Goal: Task Accomplishment & Management: Use online tool/utility

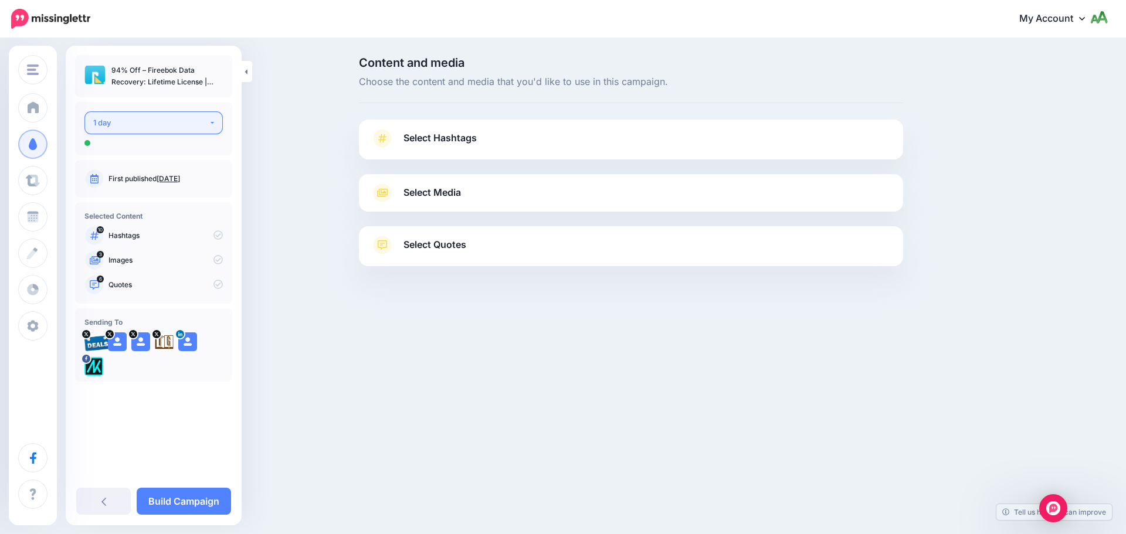
click at [197, 120] on div "1 day" at bounding box center [151, 122] width 116 height 13
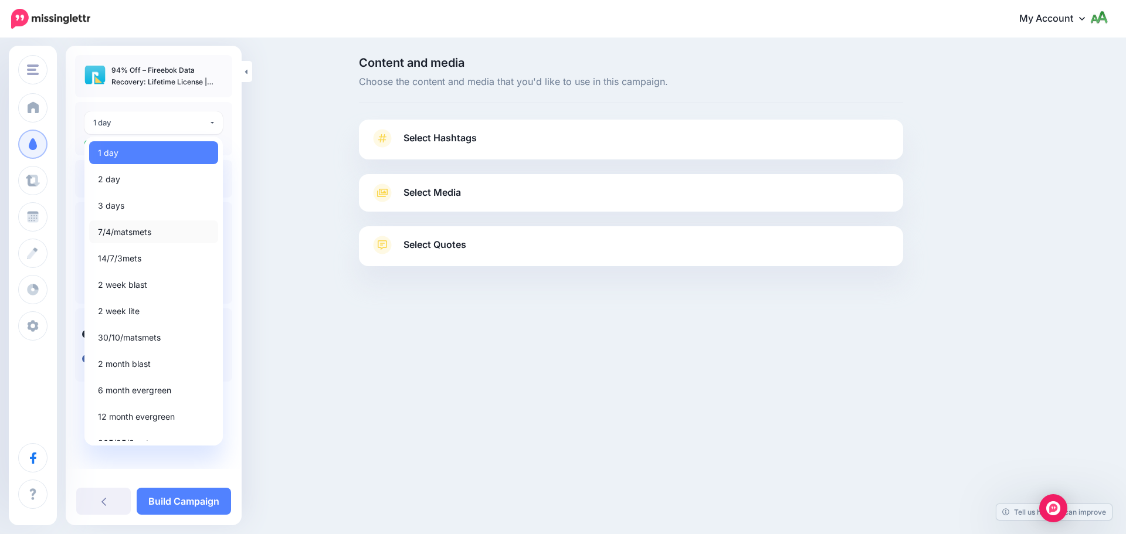
click at [135, 227] on span "7/4/matsmets" at bounding box center [124, 232] width 53 height 14
select select "*****"
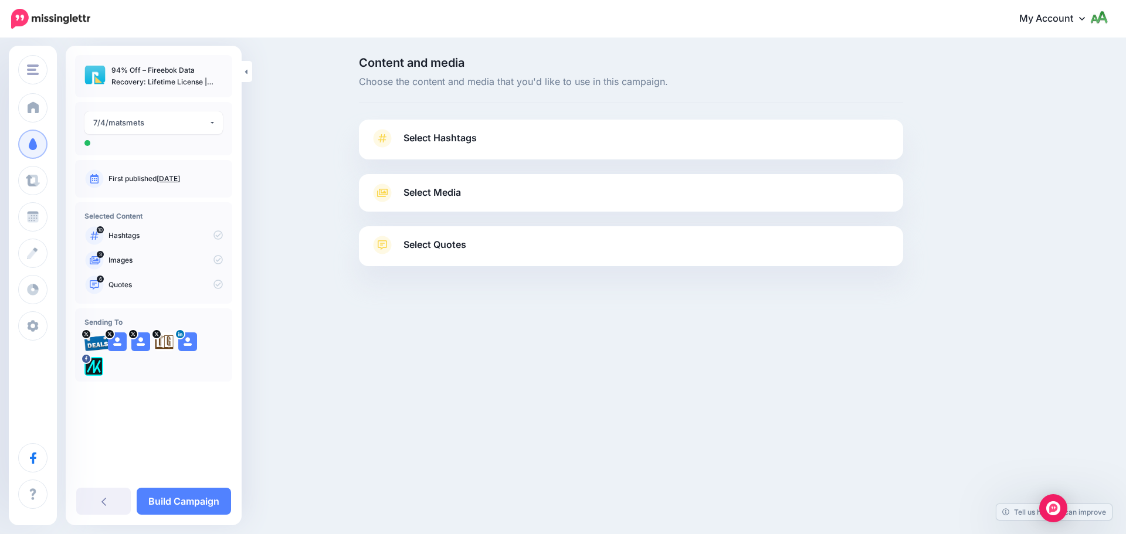
click at [453, 137] on span "Select Hashtags" at bounding box center [439, 138] width 73 height 16
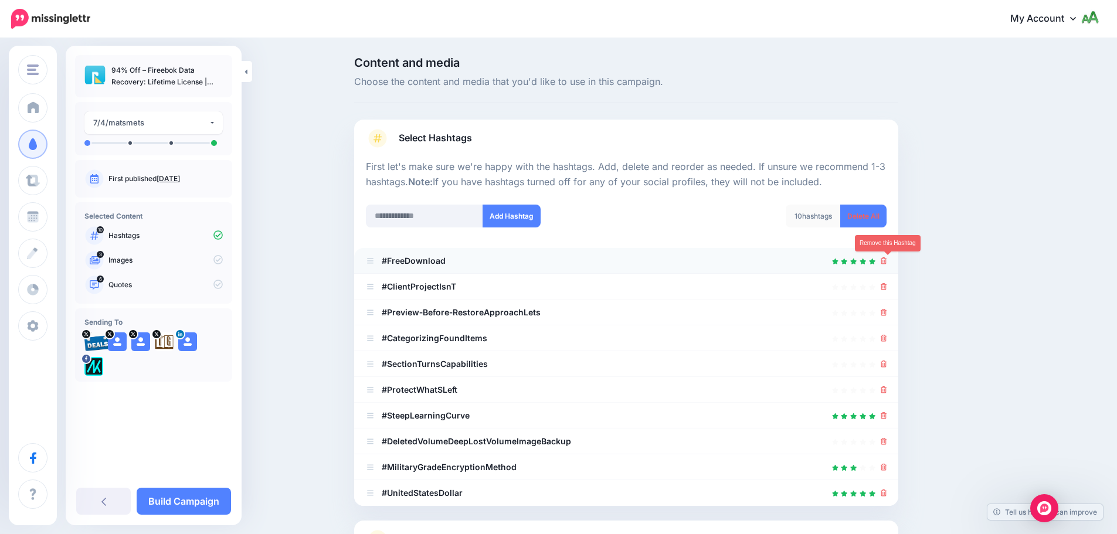
click at [887, 263] on icon at bounding box center [884, 260] width 6 height 7
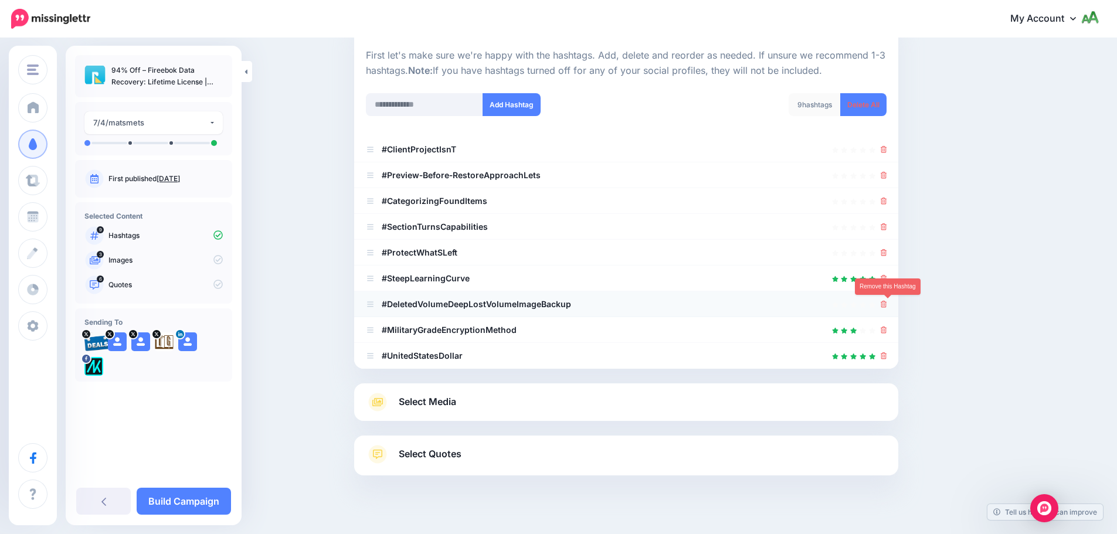
click at [886, 304] on icon at bounding box center [884, 304] width 6 height 7
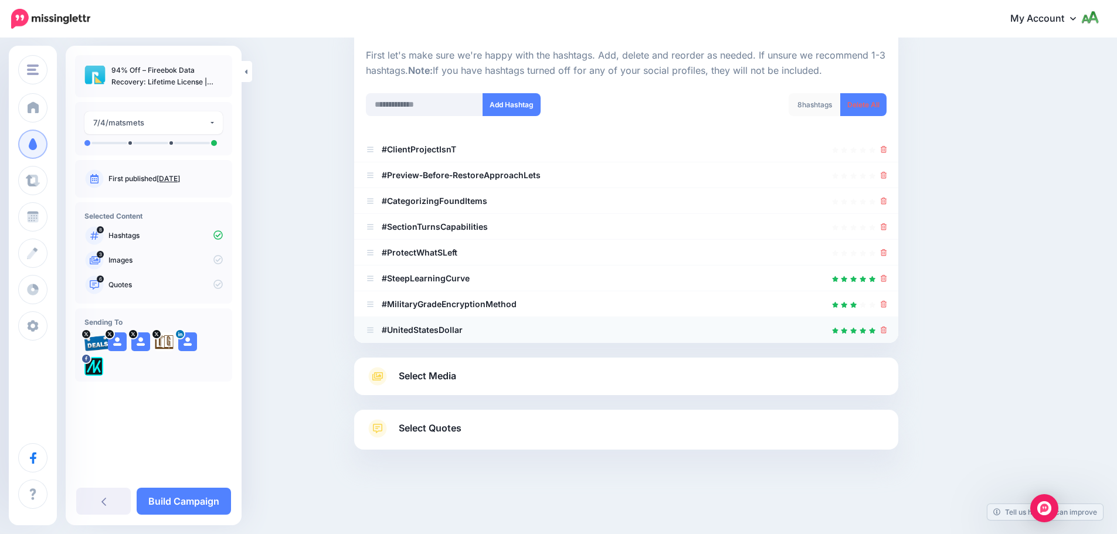
click at [894, 331] on li "#UnitedStatesDollar" at bounding box center [626, 330] width 544 height 26
click at [887, 329] on icon at bounding box center [884, 330] width 6 height 7
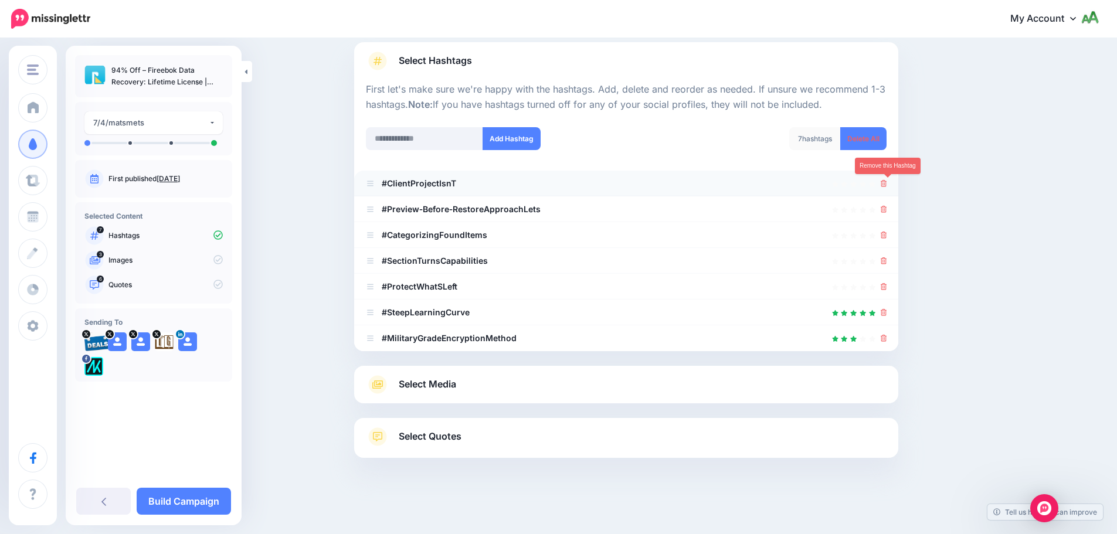
click at [886, 183] on icon at bounding box center [884, 183] width 6 height 7
click at [890, 216] on li "#Preview‑Before‑RestoreApproachLets" at bounding box center [626, 209] width 544 height 26
click at [887, 210] on icon at bounding box center [884, 209] width 6 height 7
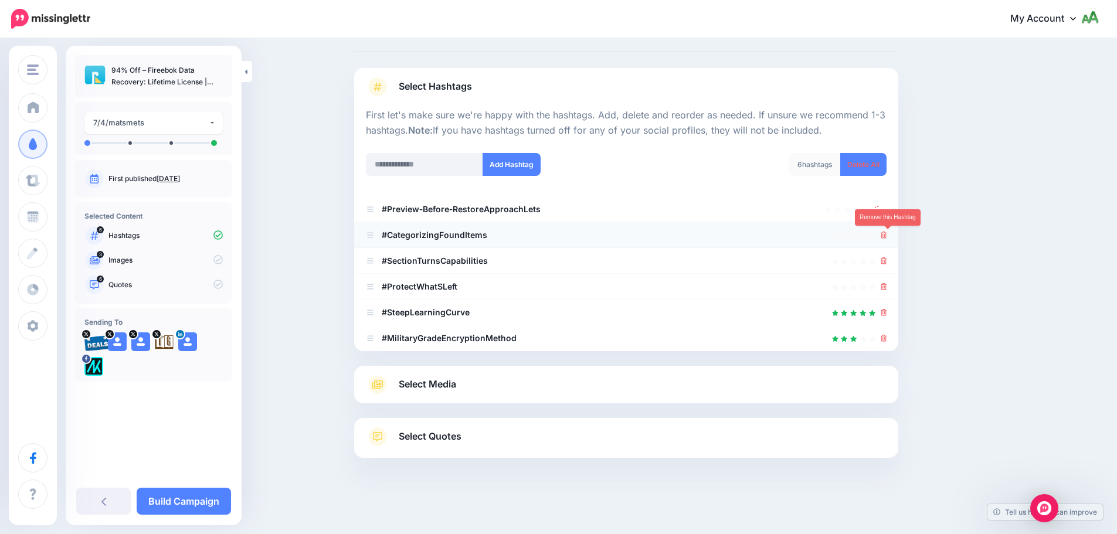
click at [887, 235] on icon at bounding box center [884, 235] width 6 height 7
click at [886, 261] on icon at bounding box center [884, 260] width 6 height 7
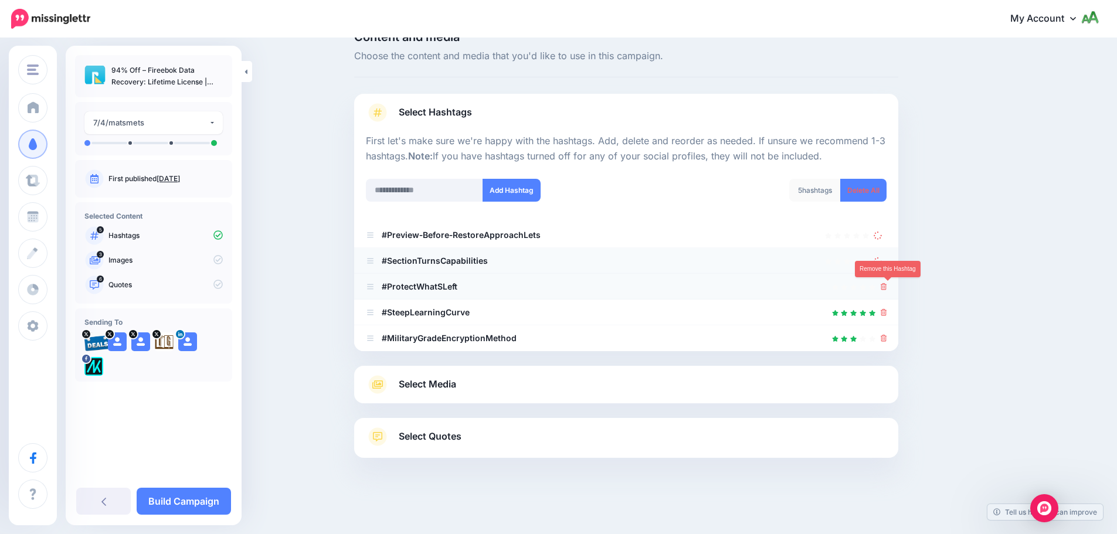
click at [885, 286] on icon at bounding box center [884, 286] width 6 height 7
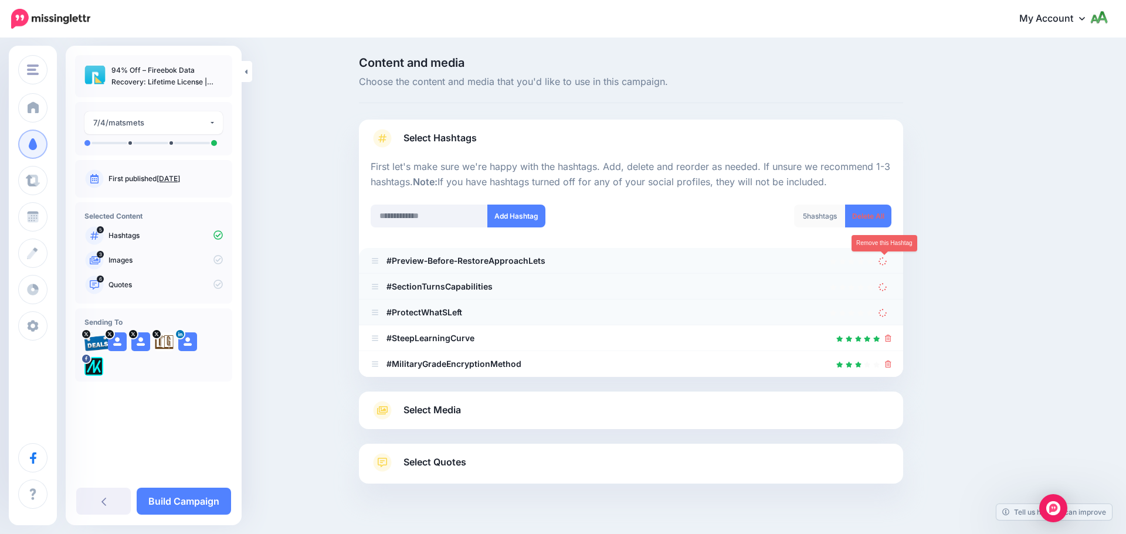
click at [881, 235] on div "5 hashtags Delete All" at bounding box center [765, 224] width 269 height 38
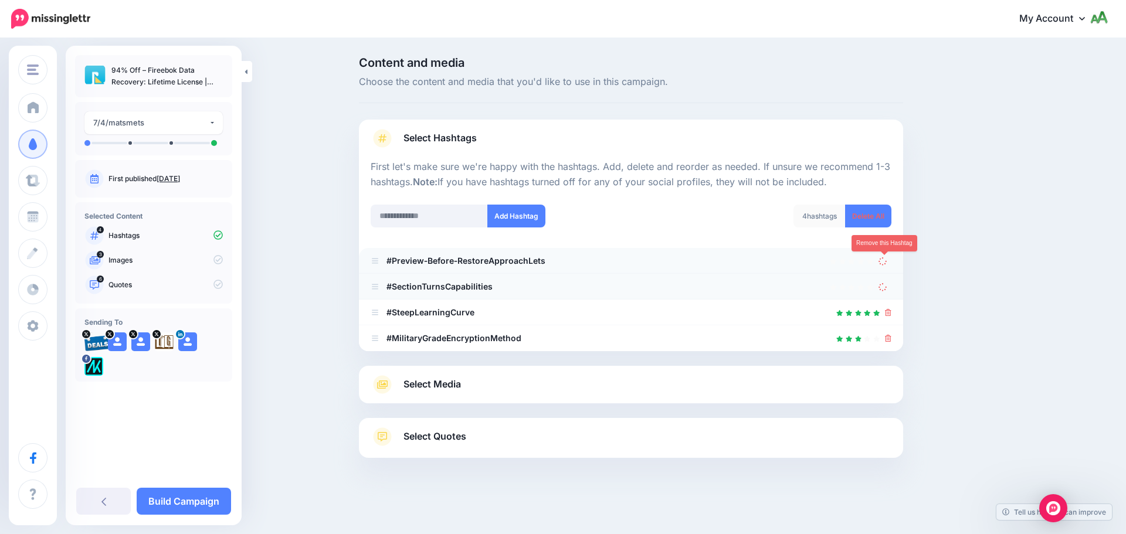
click at [884, 258] on icon at bounding box center [883, 260] width 9 height 9
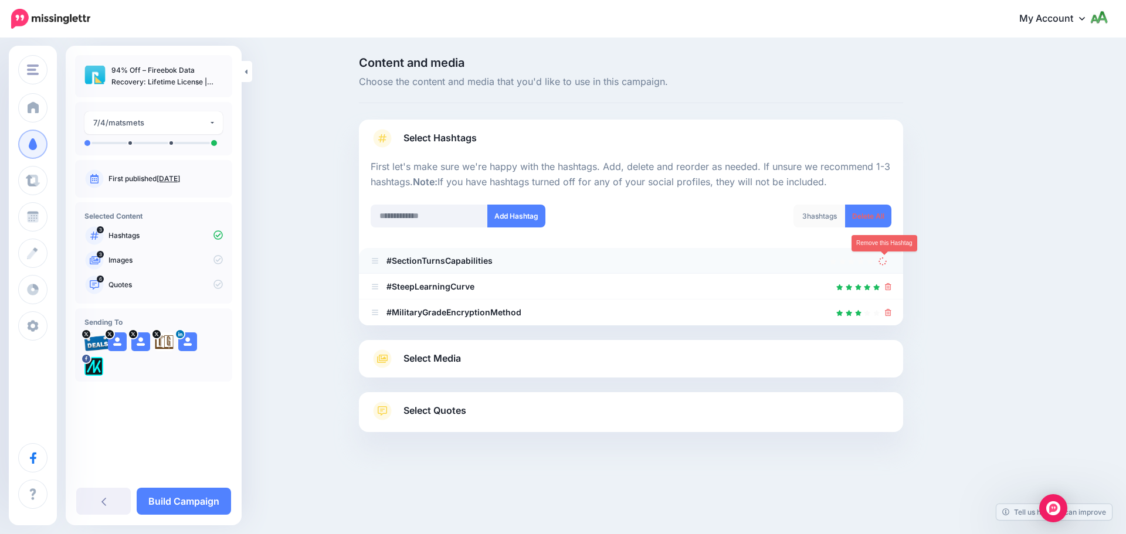
click at [886, 260] on icon at bounding box center [882, 261] width 11 height 11
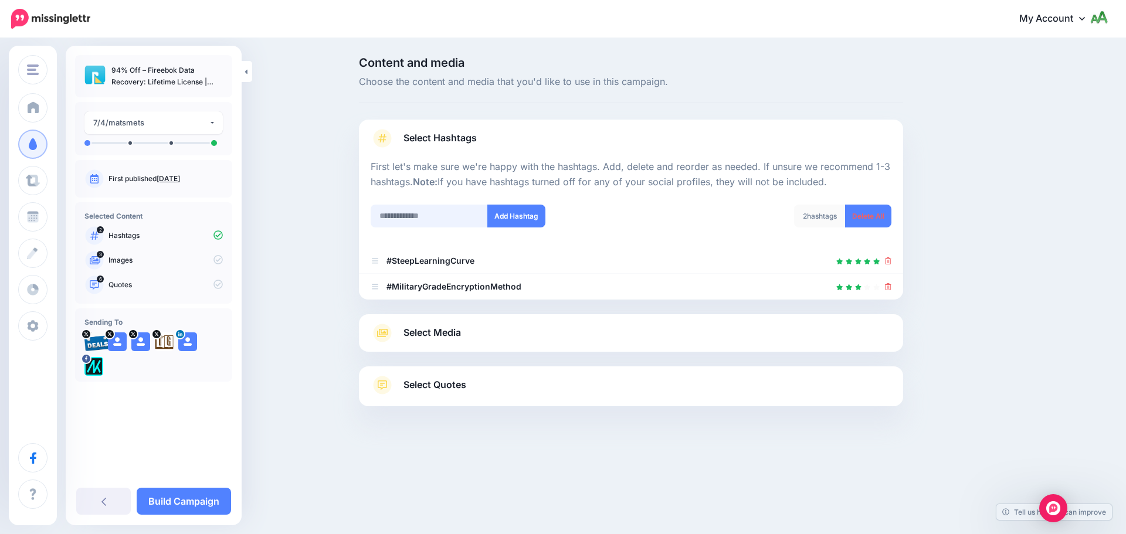
click at [431, 210] on input "text" at bounding box center [429, 216] width 117 height 23
type input "**********"
click at [530, 225] on button "Add Hashtag" at bounding box center [516, 216] width 58 height 23
click at [463, 217] on input "text" at bounding box center [429, 216] width 117 height 23
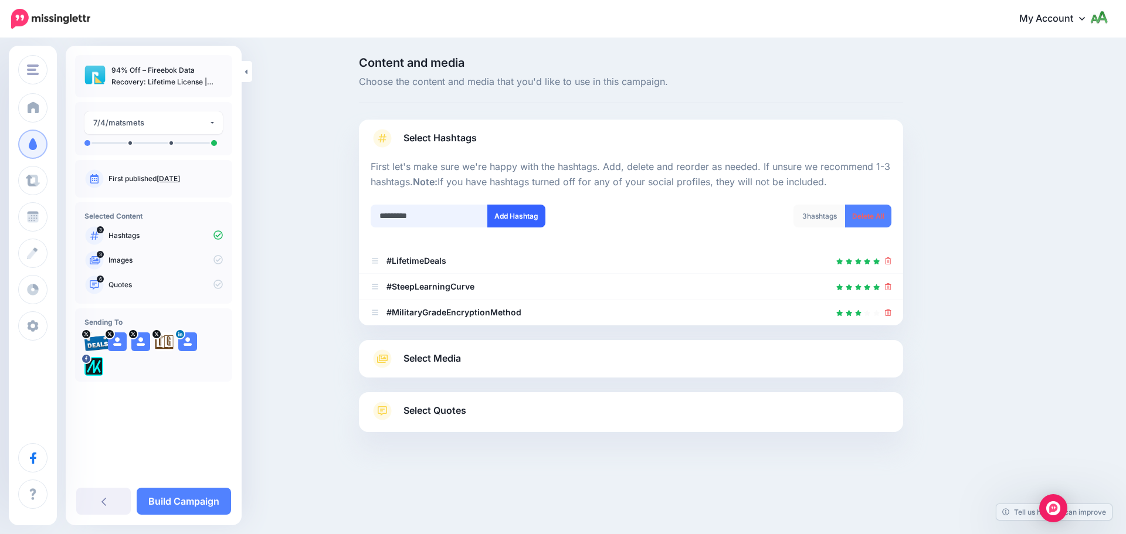
type input "*********"
click at [517, 216] on button "Add Hashtag" at bounding box center [516, 216] width 58 height 23
click at [443, 221] on input "text" at bounding box center [429, 216] width 117 height 23
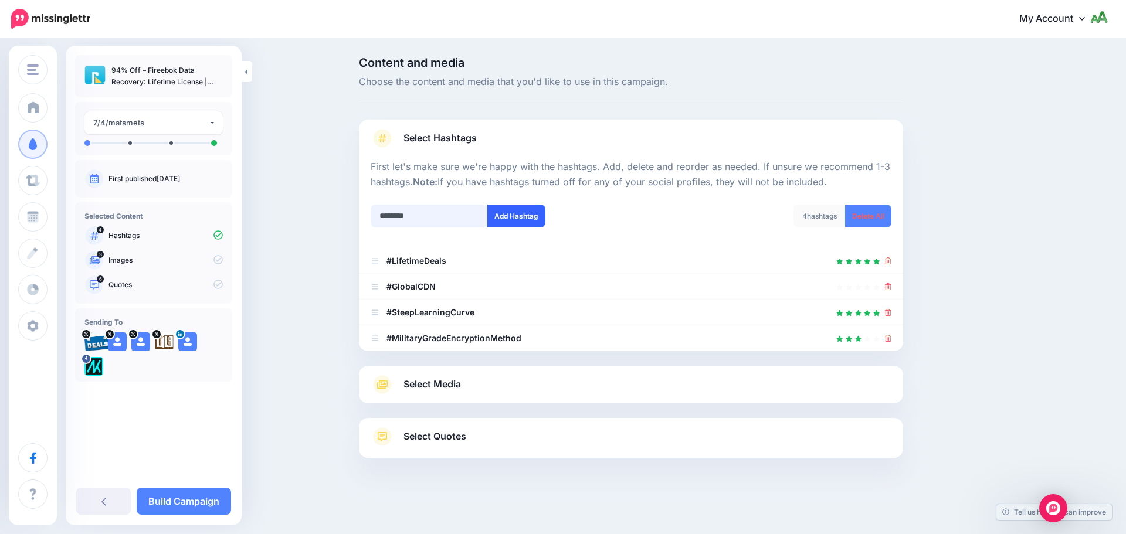
type input "********"
click at [501, 225] on button "Add Hashtag" at bounding box center [516, 216] width 58 height 23
click at [459, 216] on input "text" at bounding box center [429, 216] width 117 height 23
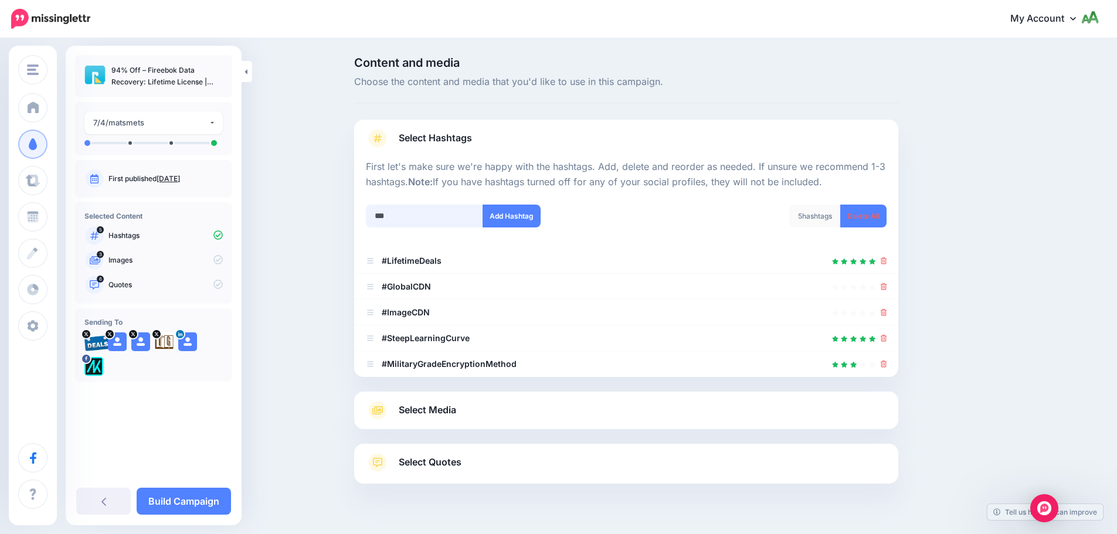
scroll to position [26, 0]
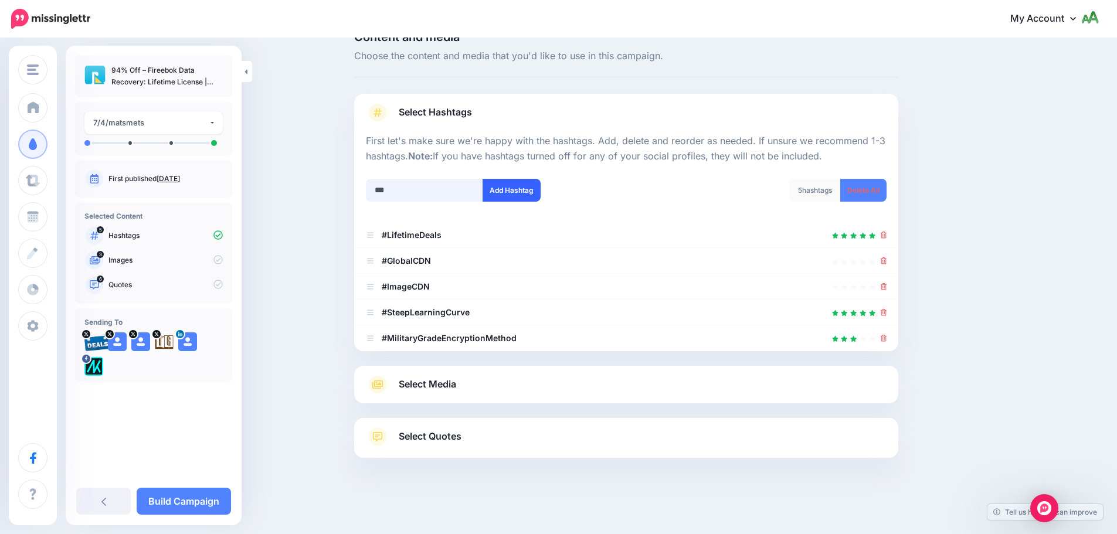
type input "***"
click at [508, 192] on button "Add Hashtag" at bounding box center [512, 190] width 58 height 23
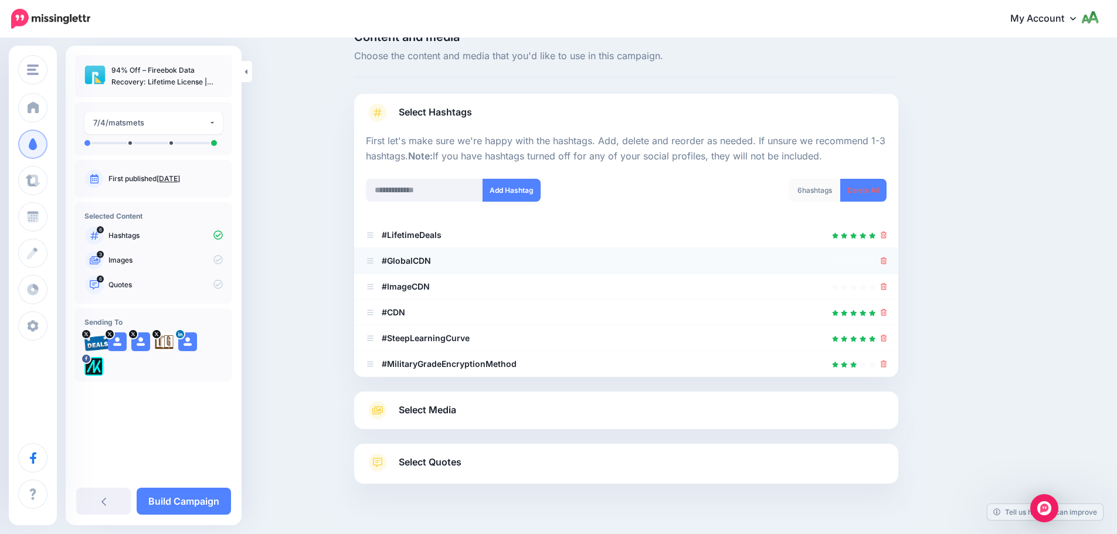
scroll to position [52, 0]
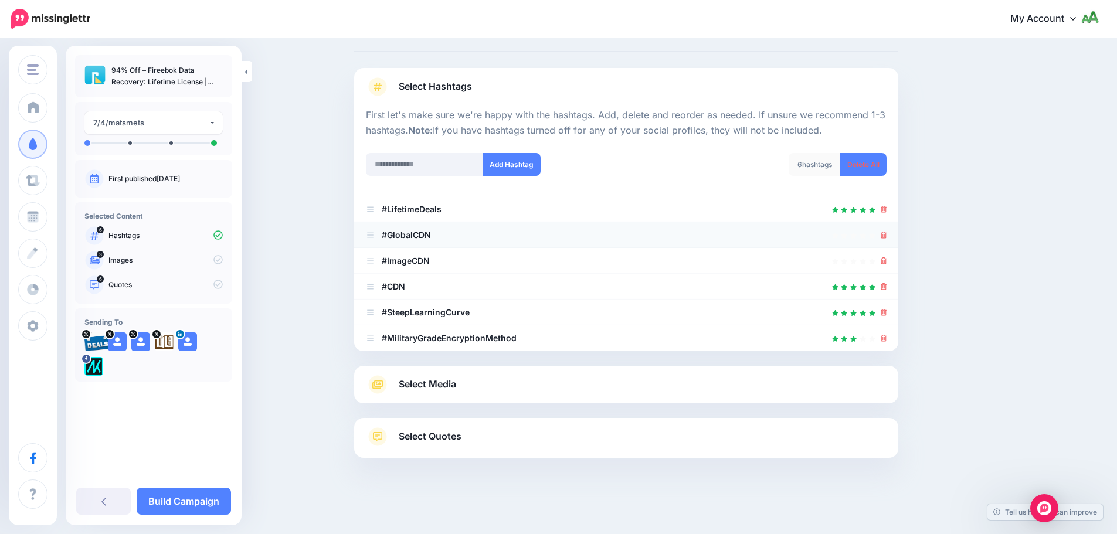
click at [885, 235] on icon at bounding box center [884, 235] width 6 height 7
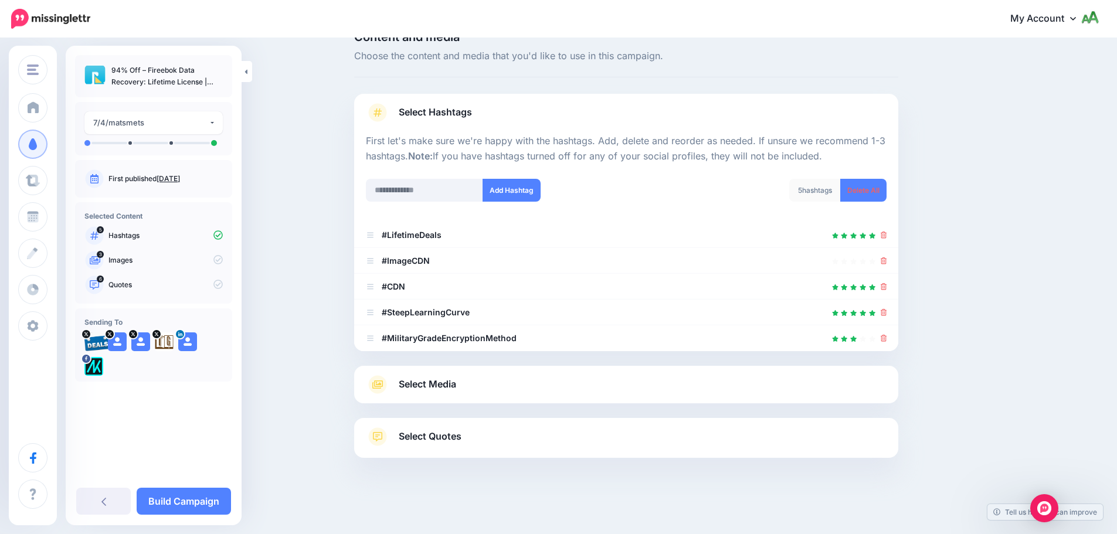
click at [456, 387] on span "Select Media" at bounding box center [427, 385] width 57 height 16
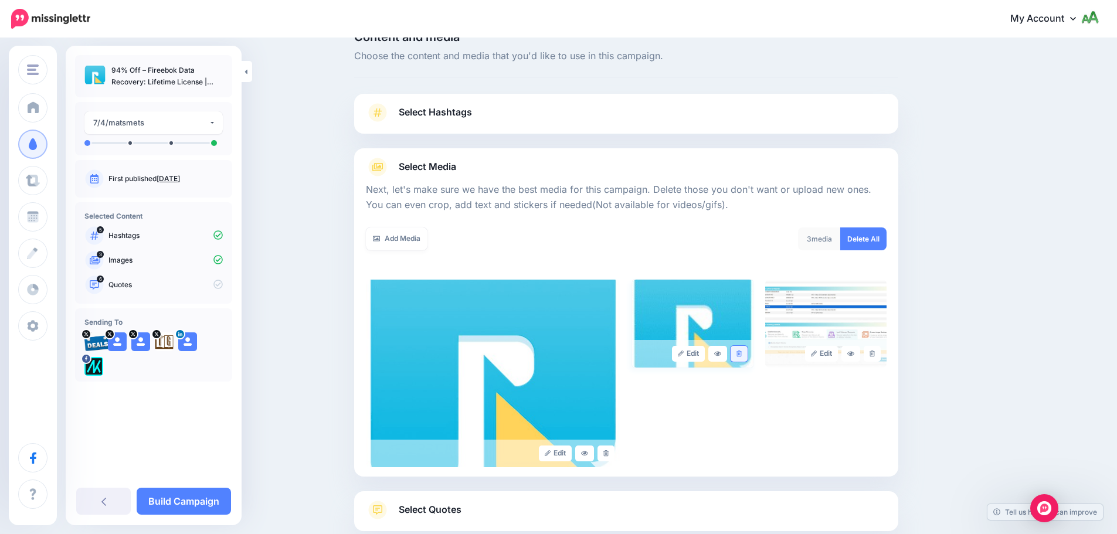
click at [747, 354] on link at bounding box center [739, 354] width 17 height 16
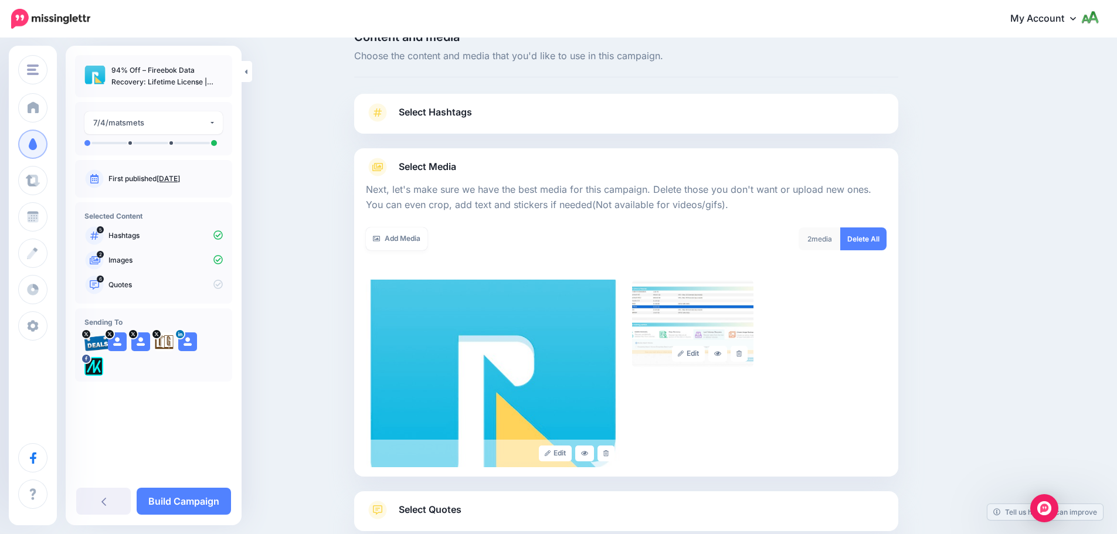
click at [664, 118] on link "Select Hashtags" at bounding box center [626, 118] width 521 height 30
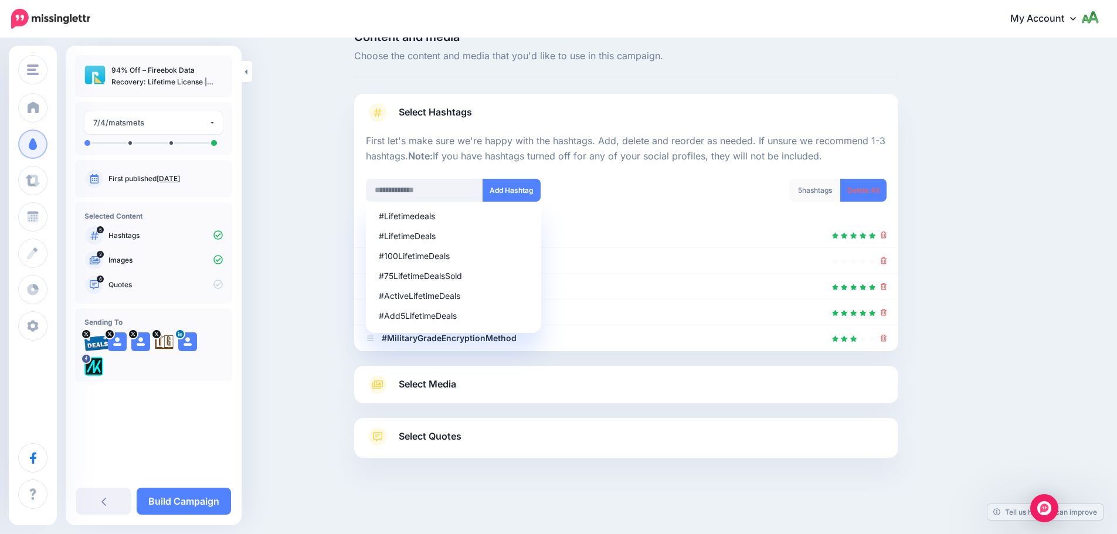
click at [974, 242] on div "Content and media Choose the content and media that you'd like to use in this c…" at bounding box center [682, 274] width 674 height 486
click at [405, 188] on input "text" at bounding box center [424, 190] width 117 height 23
click at [654, 185] on div "5 hashtags Delete All" at bounding box center [760, 198] width 269 height 38
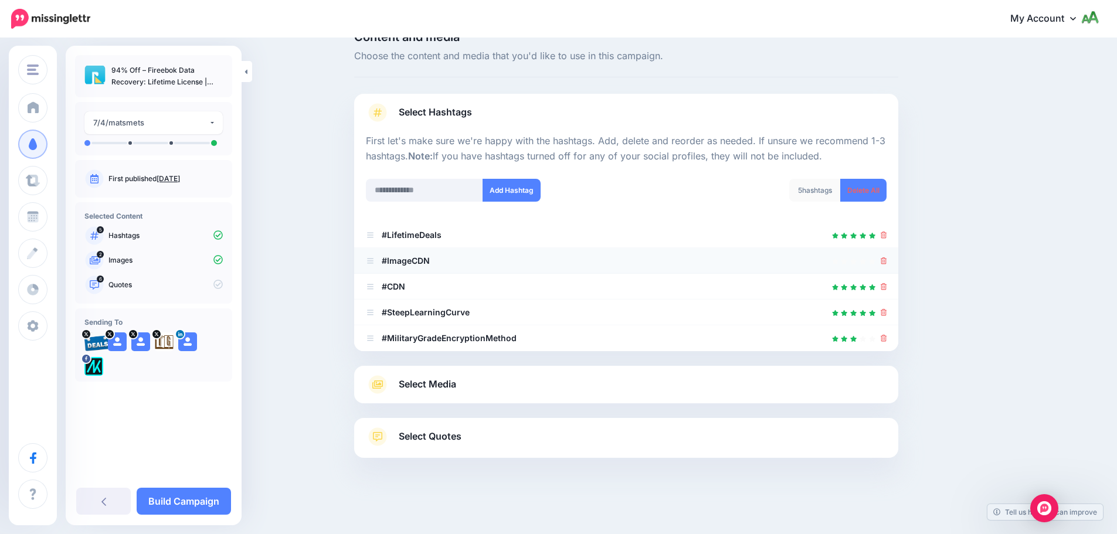
click at [887, 263] on icon at bounding box center [884, 260] width 6 height 7
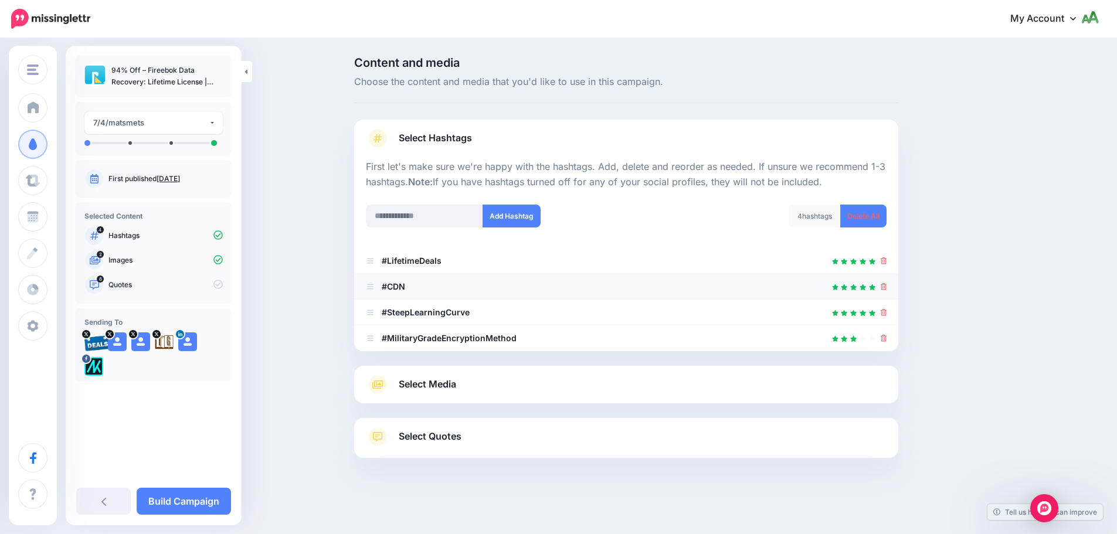
scroll to position [0, 0]
click at [885, 286] on icon at bounding box center [888, 286] width 6 height 7
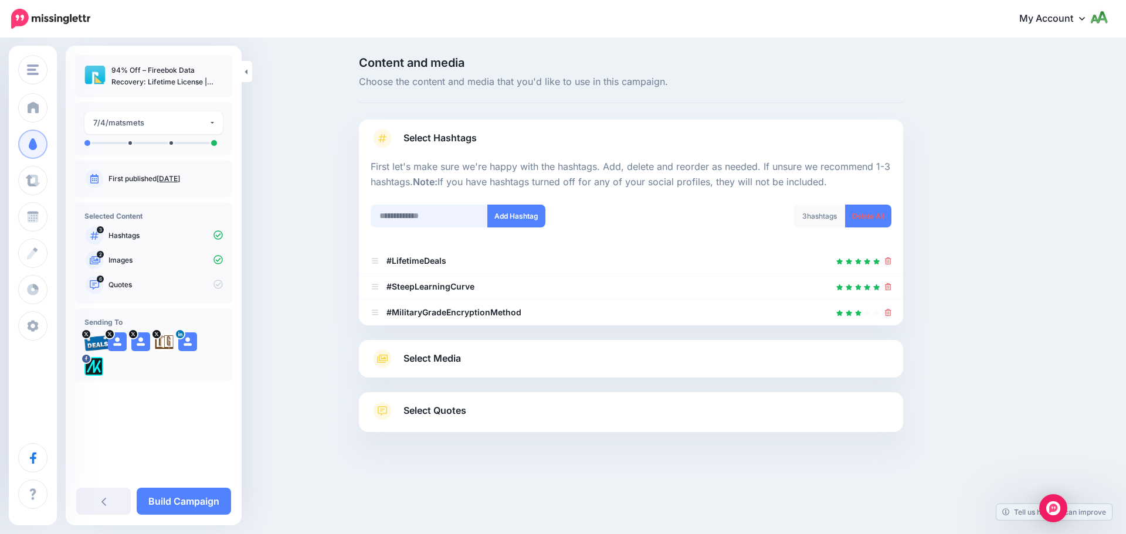
click at [442, 219] on input "text" at bounding box center [429, 216] width 117 height 23
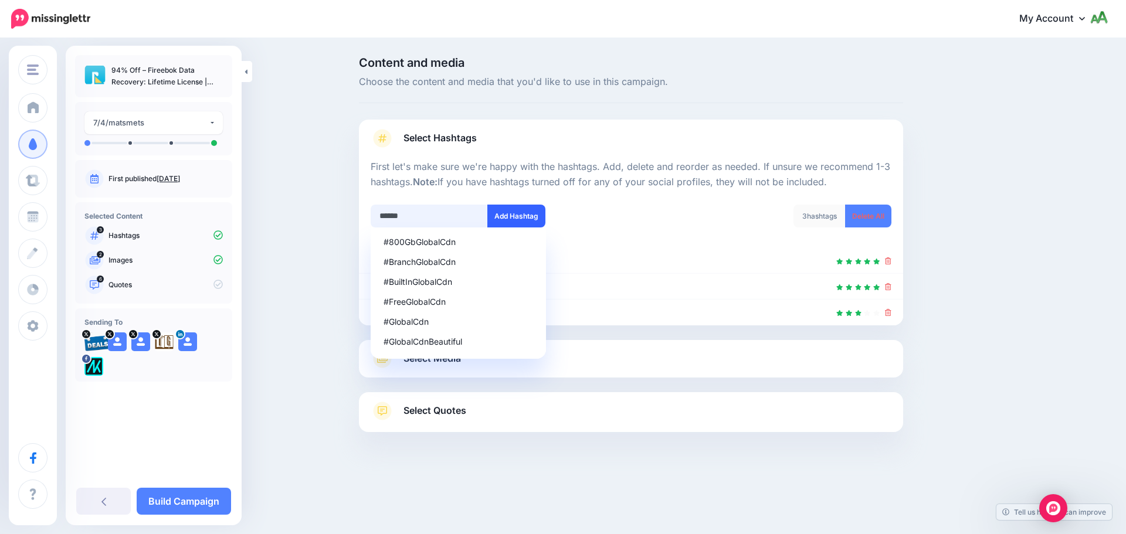
type input "******"
click at [531, 218] on button "Add Hashtag" at bounding box center [516, 216] width 58 height 23
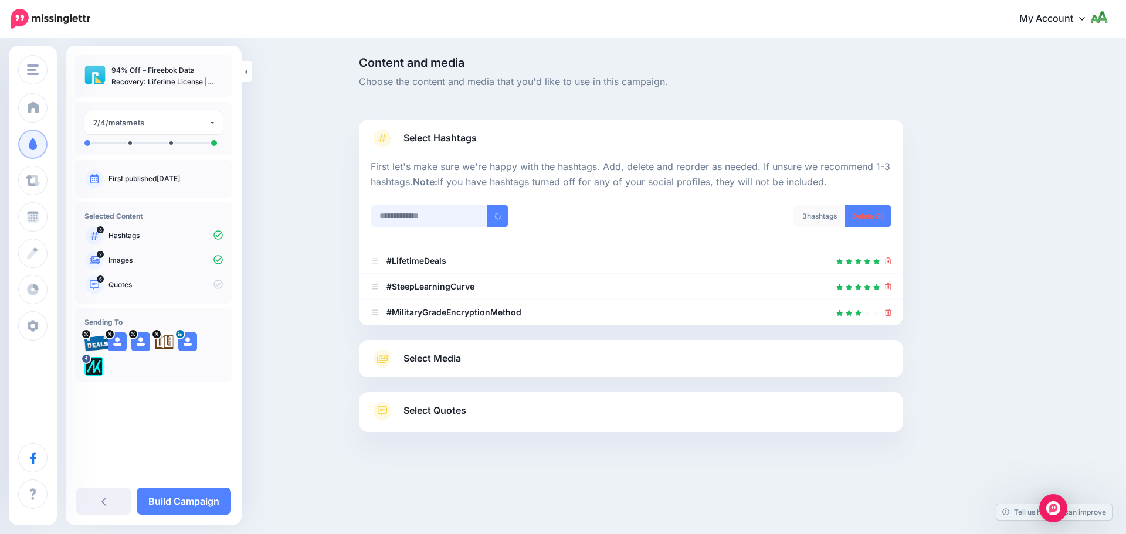
click at [435, 218] on input "text" at bounding box center [429, 216] width 117 height 23
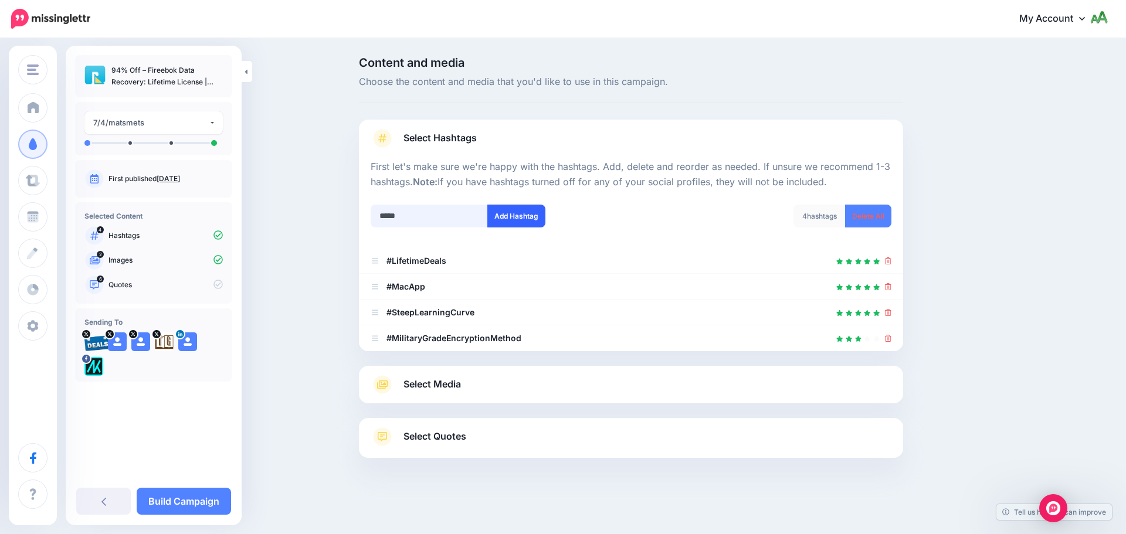
type input "*****"
click at [503, 223] on button "Add Hashtag" at bounding box center [516, 216] width 58 height 23
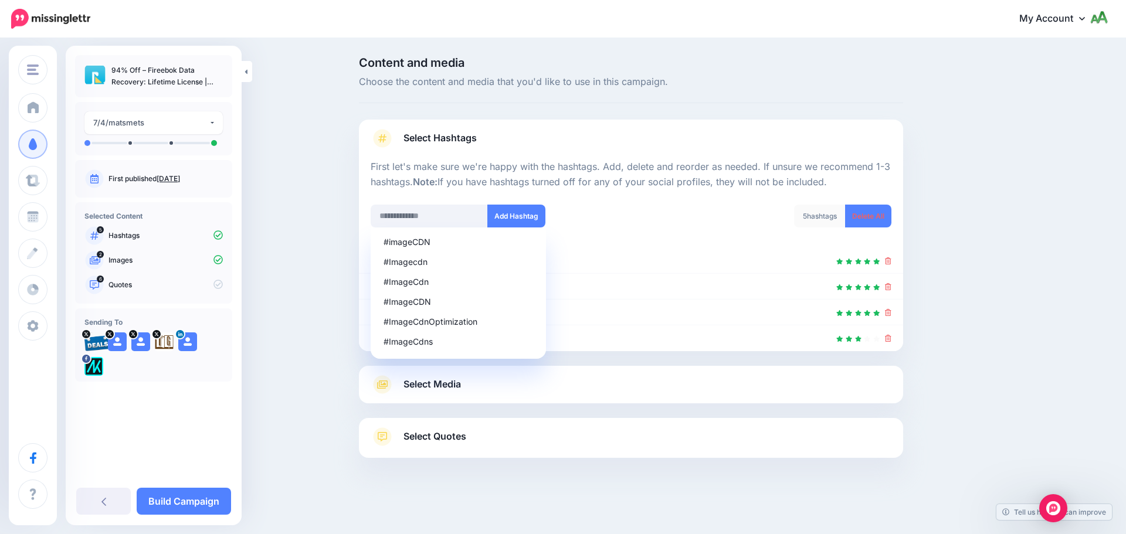
click at [453, 390] on span "Select Media" at bounding box center [431, 385] width 57 height 16
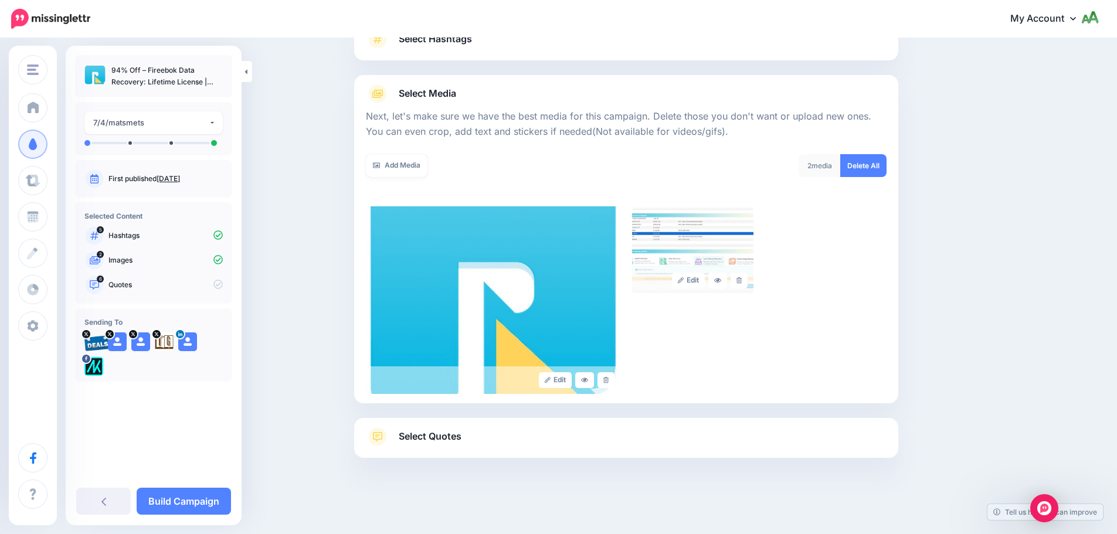
click at [465, 446] on link "Select Quotes" at bounding box center [626, 443] width 521 height 30
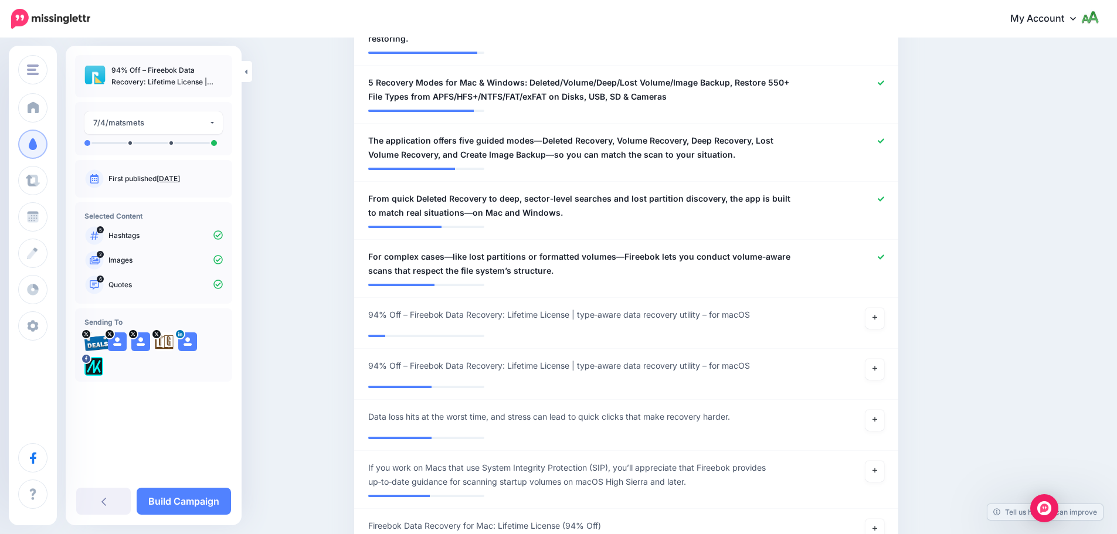
scroll to position [744, 0]
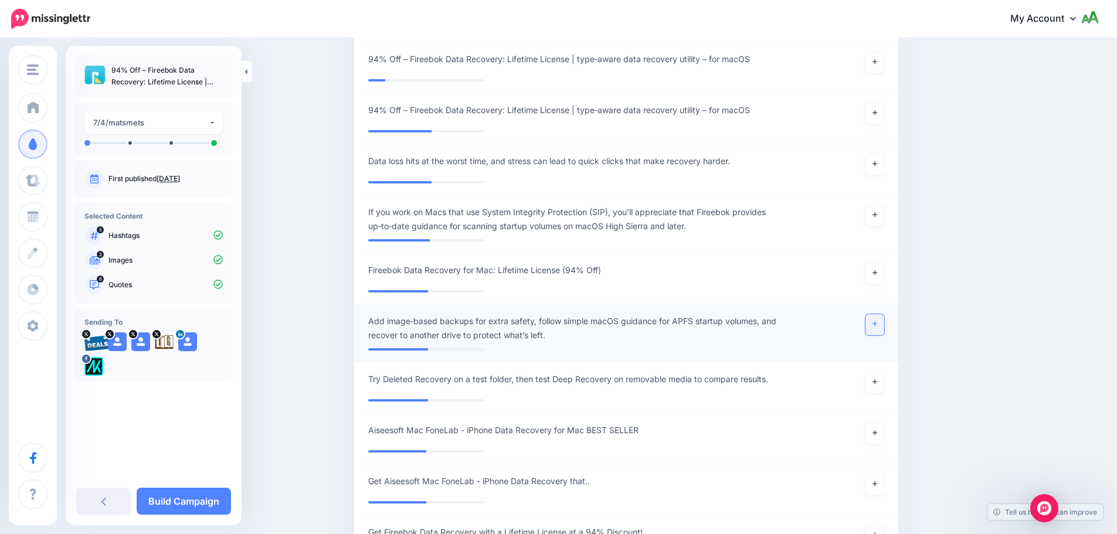
click at [883, 328] on link at bounding box center [875, 324] width 19 height 21
click at [876, 217] on link at bounding box center [875, 215] width 19 height 21
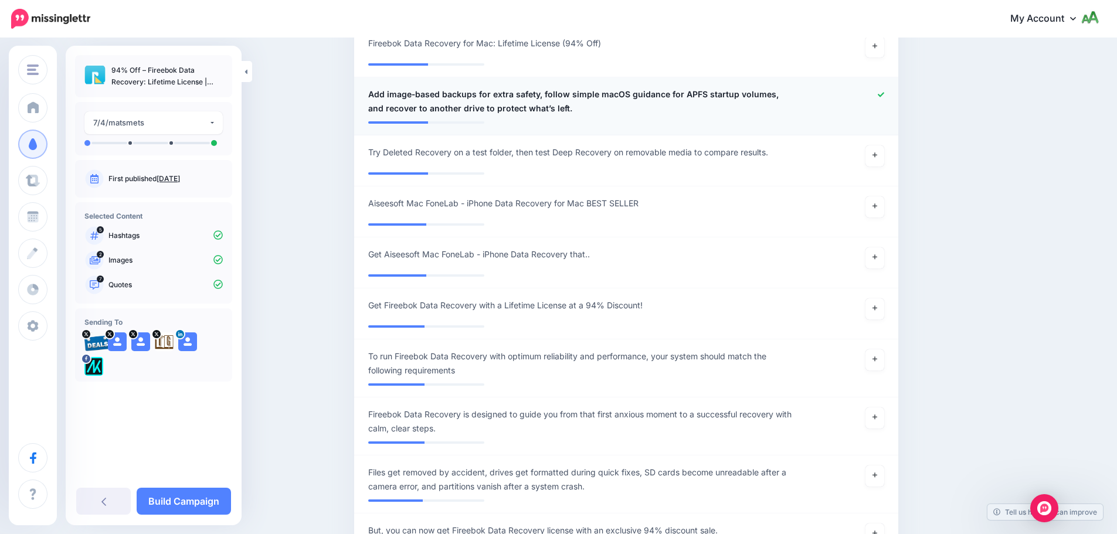
scroll to position [979, 0]
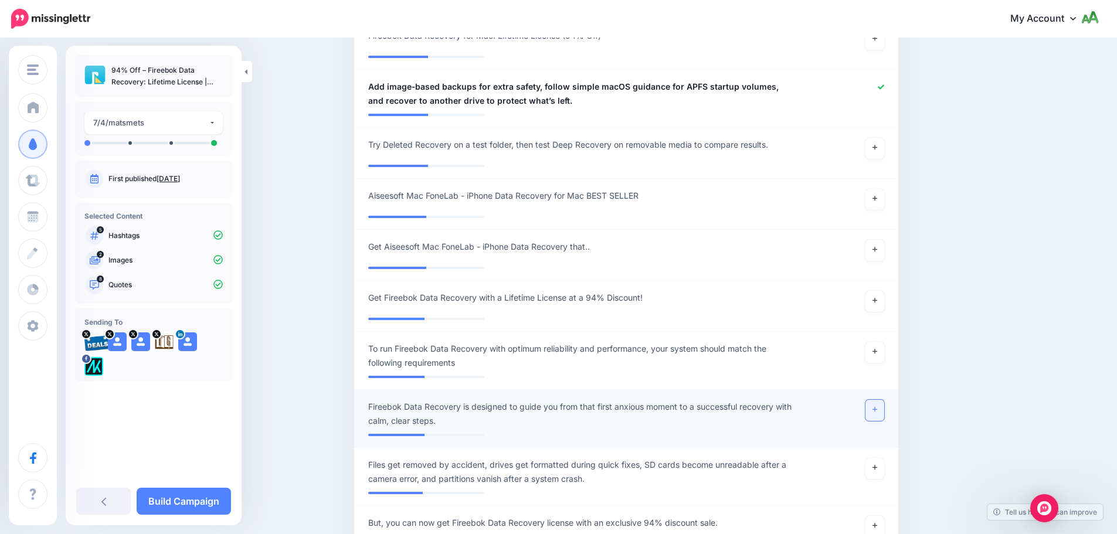
click at [875, 416] on link at bounding box center [875, 410] width 19 height 21
click at [210, 505] on link "Build Campaign" at bounding box center [184, 501] width 94 height 27
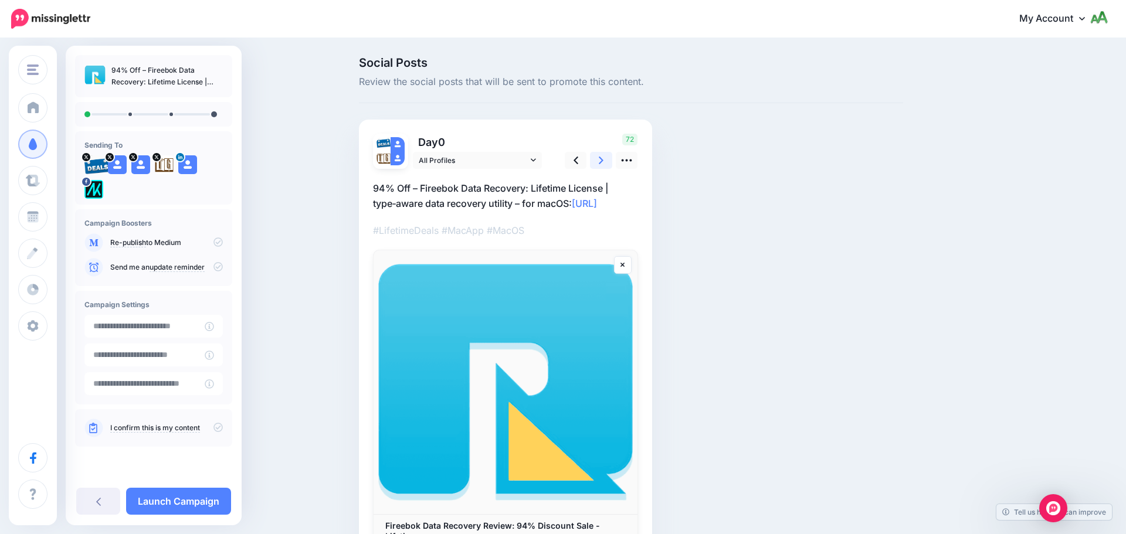
click at [602, 160] on icon at bounding box center [601, 161] width 5 height 8
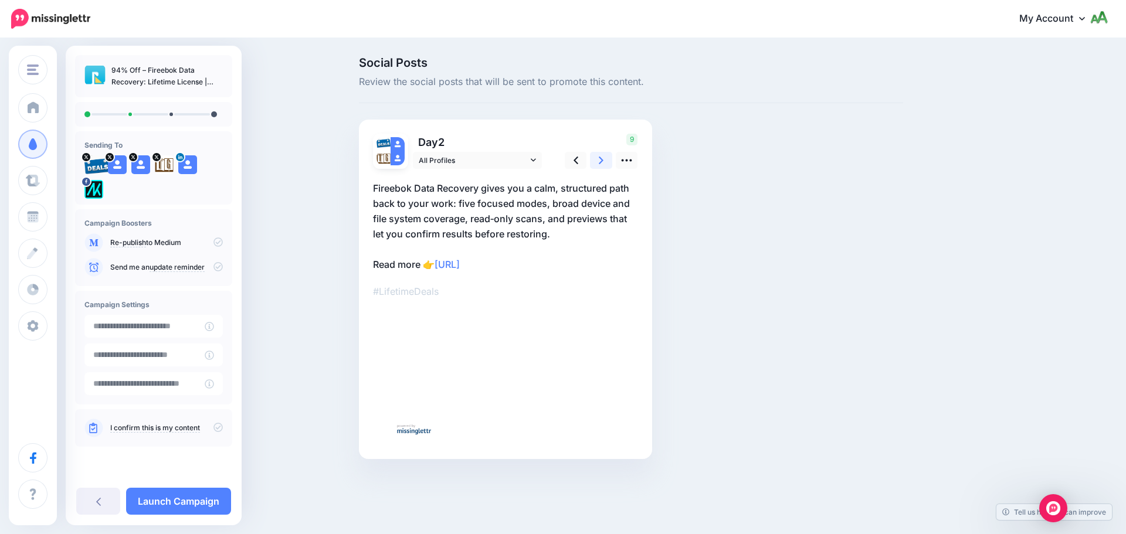
click at [602, 160] on icon at bounding box center [601, 161] width 5 height 8
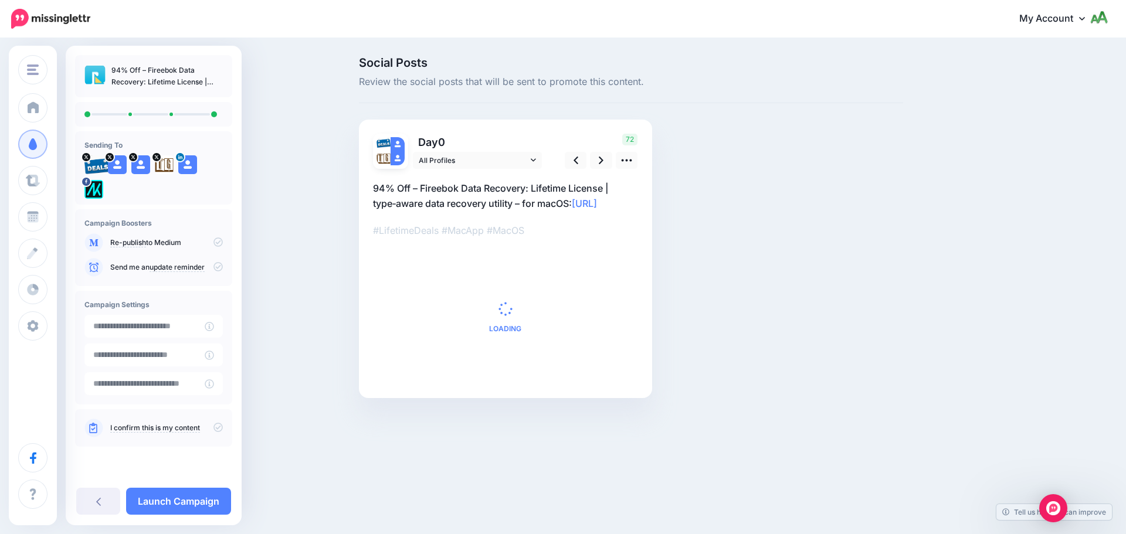
click at [219, 266] on icon at bounding box center [217, 266] width 9 height 9
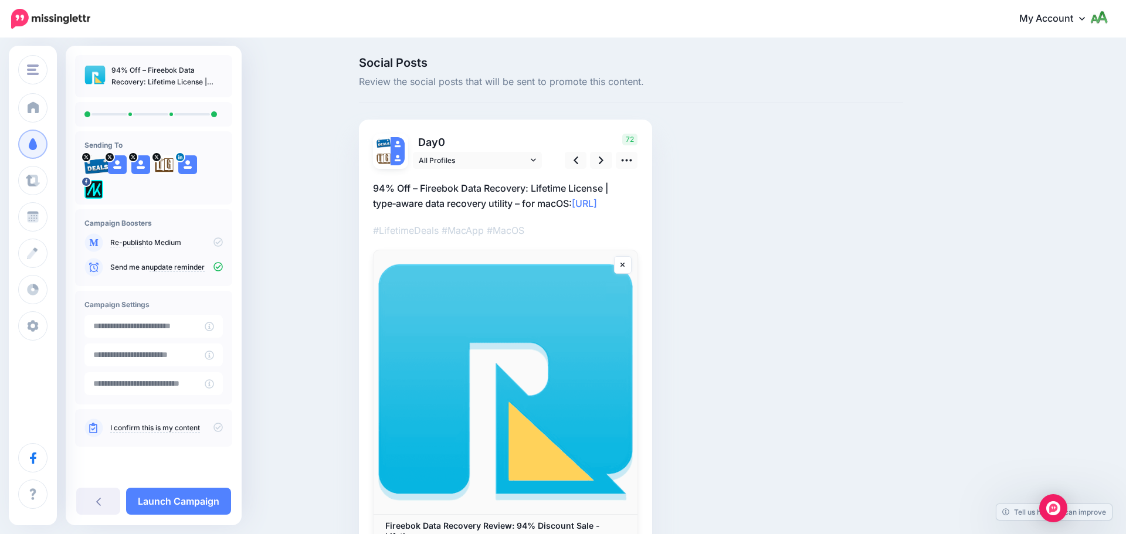
drag, startPoint x: 218, startPoint y: 430, endPoint x: 217, endPoint y: 438, distance: 7.6
click at [218, 430] on icon at bounding box center [217, 427] width 9 height 9
click at [202, 498] on link "Launch Campaign" at bounding box center [178, 501] width 105 height 27
